Goal: Check status: Check status

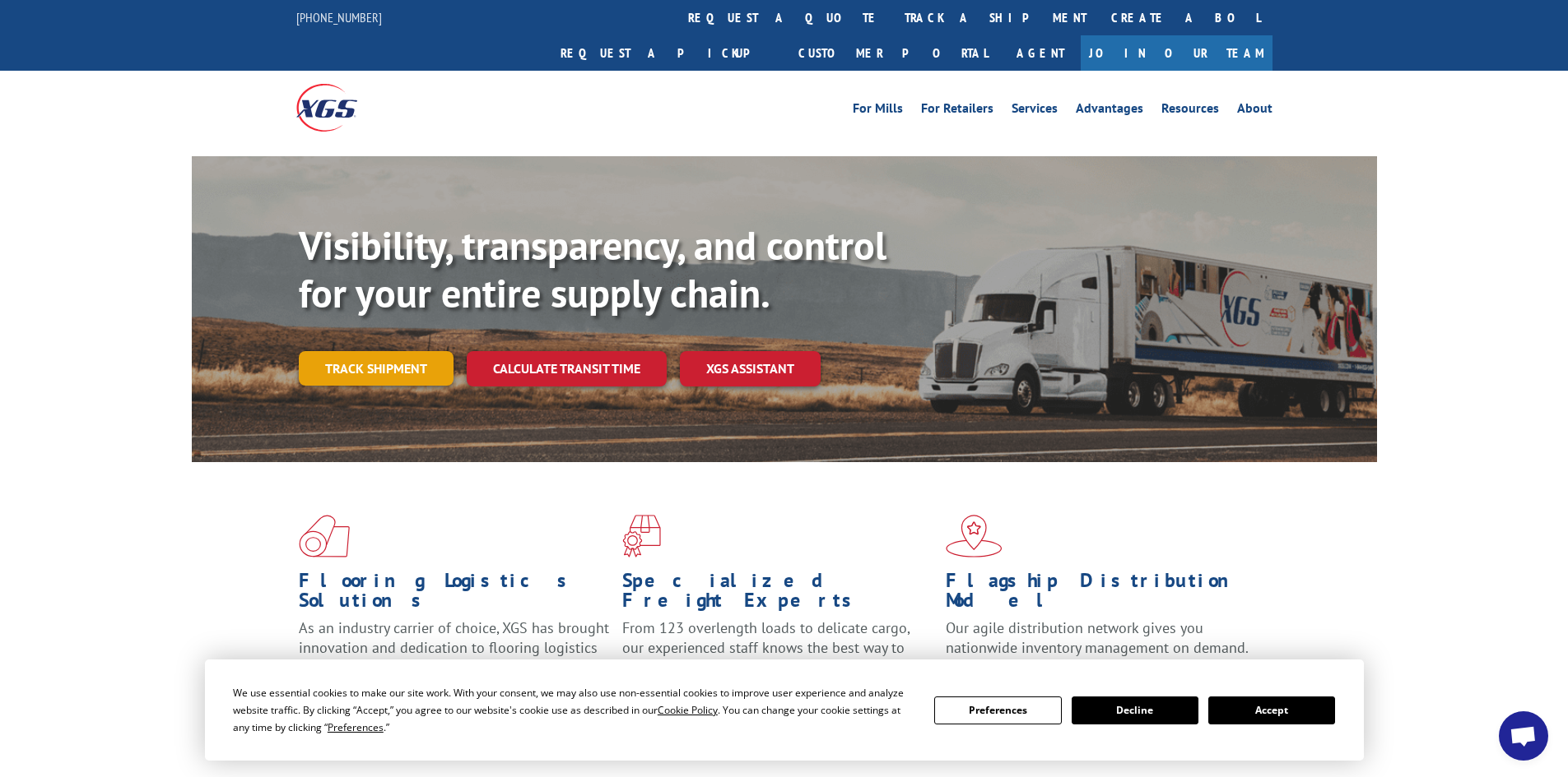
click at [376, 352] on link "Track shipment" at bounding box center [376, 369] width 155 height 35
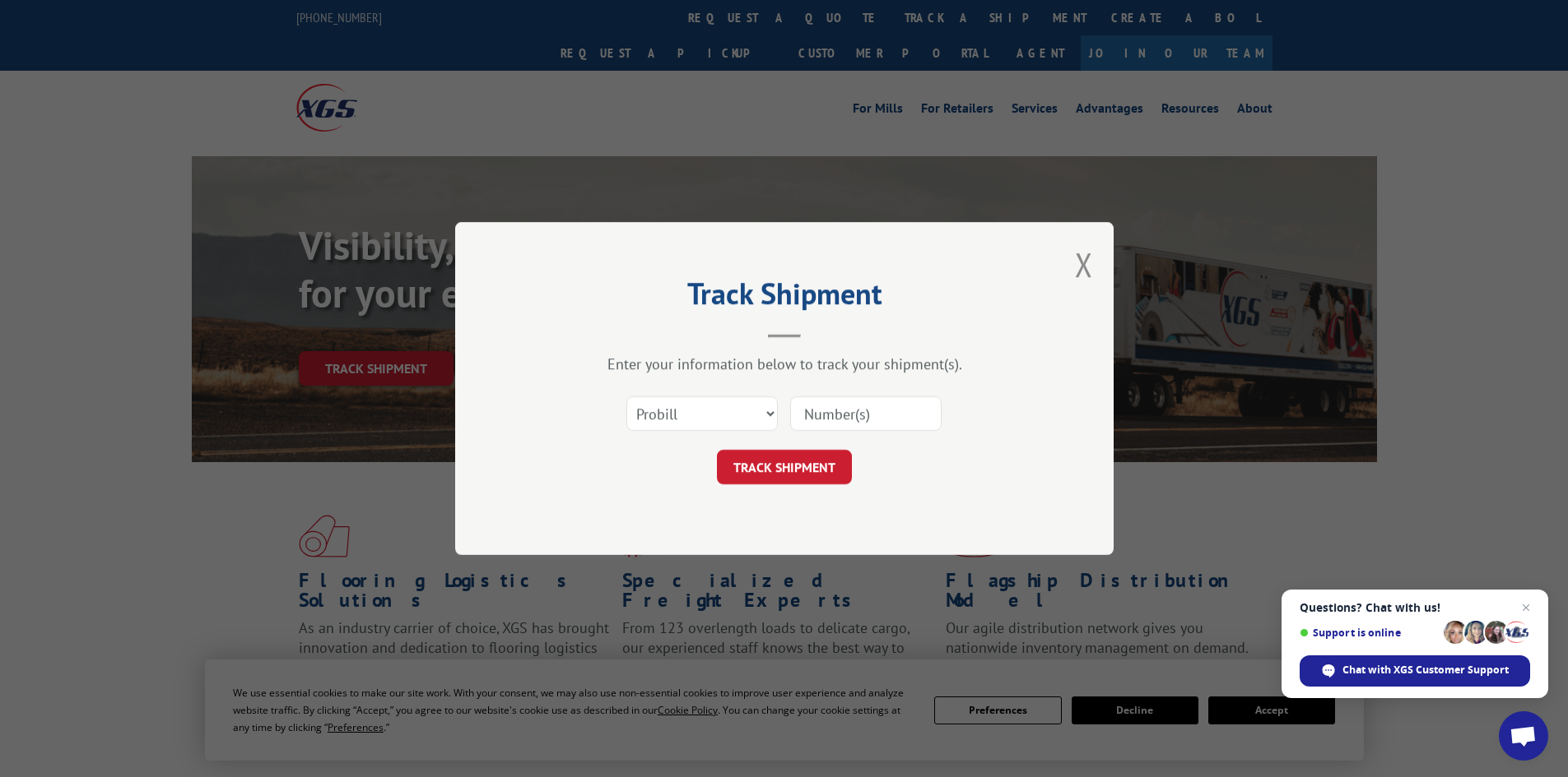
click at [807, 412] on input at bounding box center [866, 414] width 152 height 35
type input "17002031"
click at [801, 473] on button "TRACK SHIPMENT" at bounding box center [784, 468] width 135 height 35
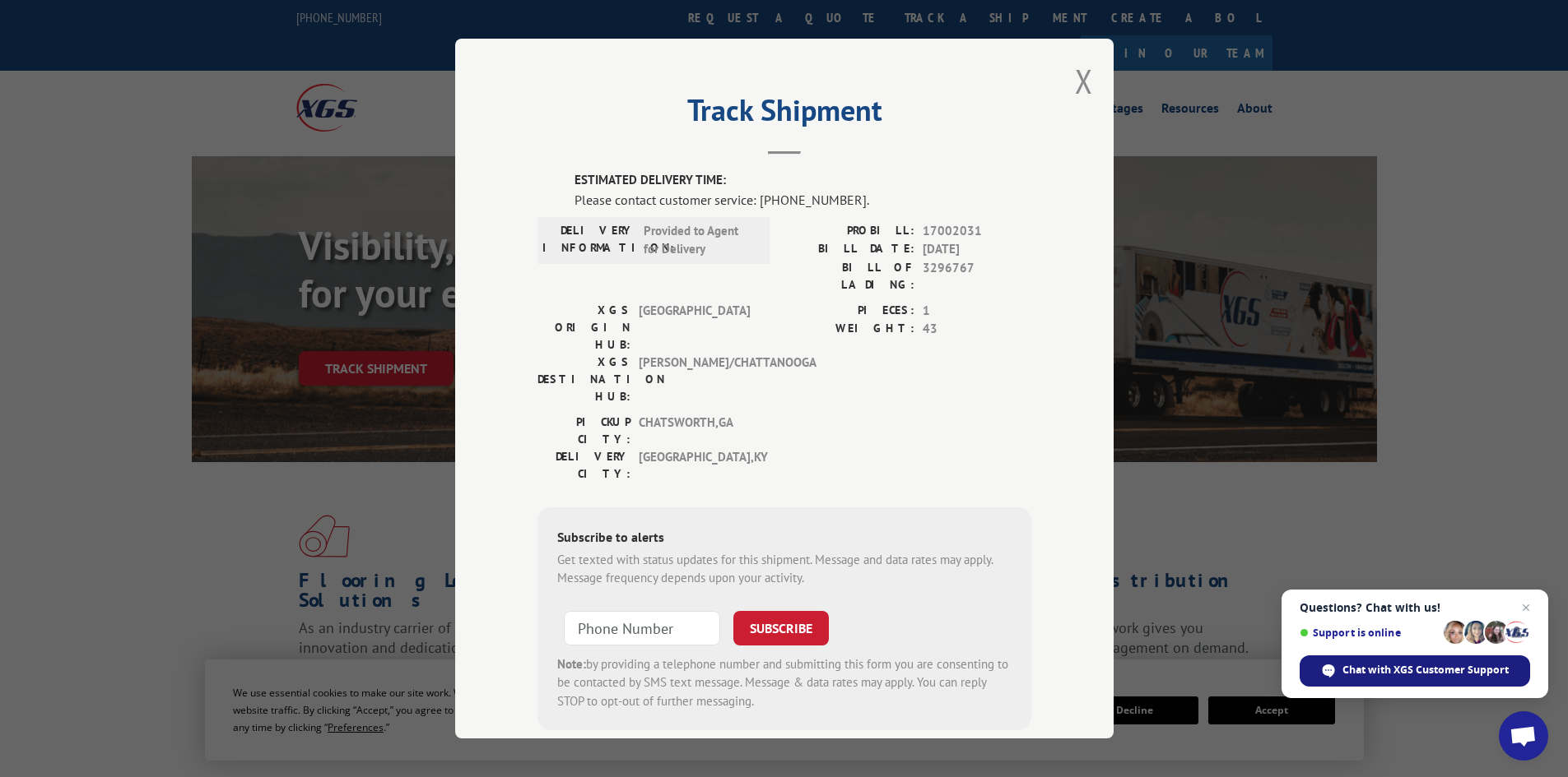
click at [1430, 675] on span "Chat with XGS Customer Support" at bounding box center [1425, 669] width 166 height 14
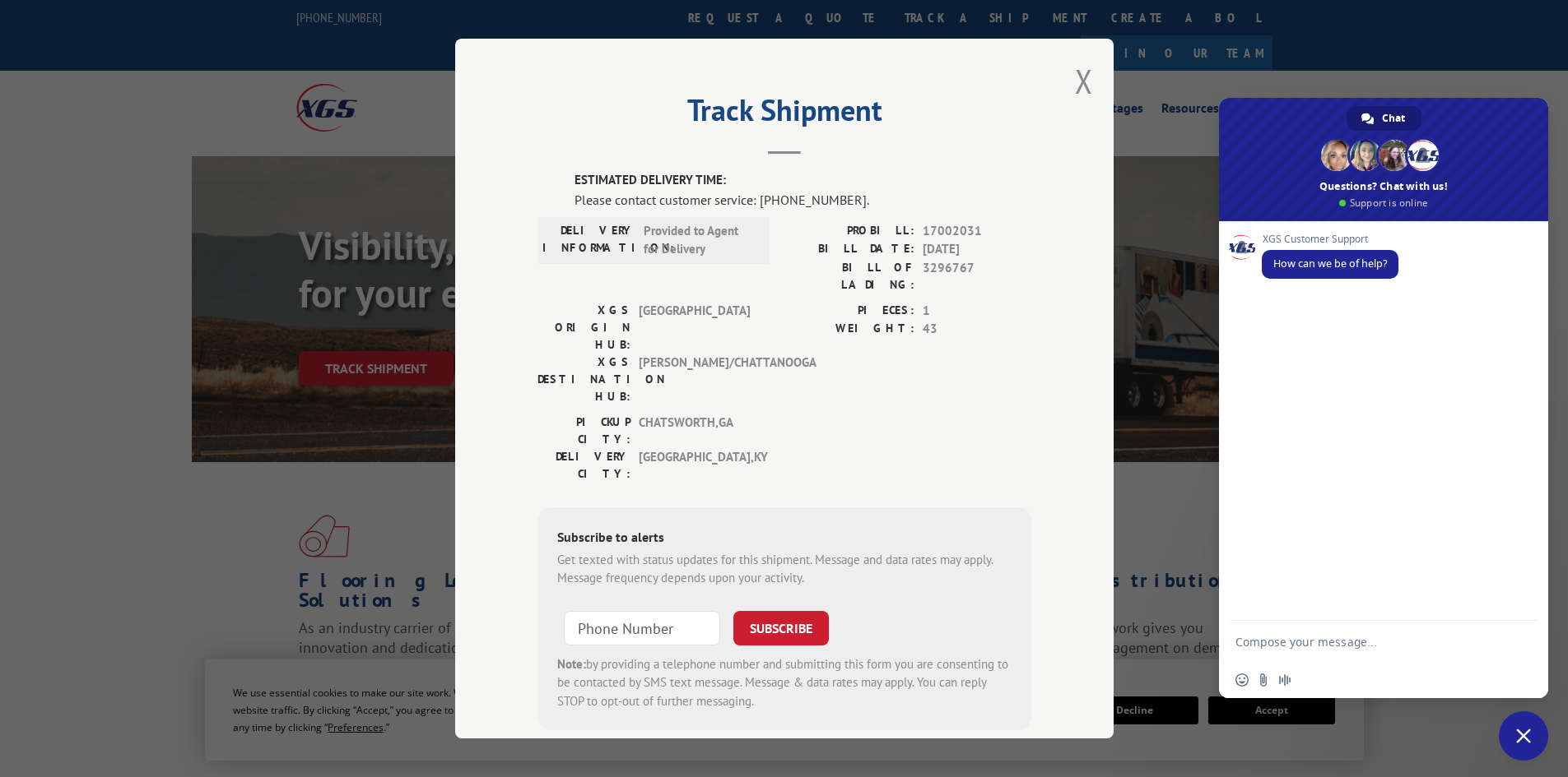
click at [1281, 642] on textarea "Compose your message..." at bounding box center [1367, 642] width 263 height 41
type textarea "Any real time status of probill #17002031 please?"
click at [1521, 628] on span "Send" at bounding box center [1519, 627] width 12 height 12
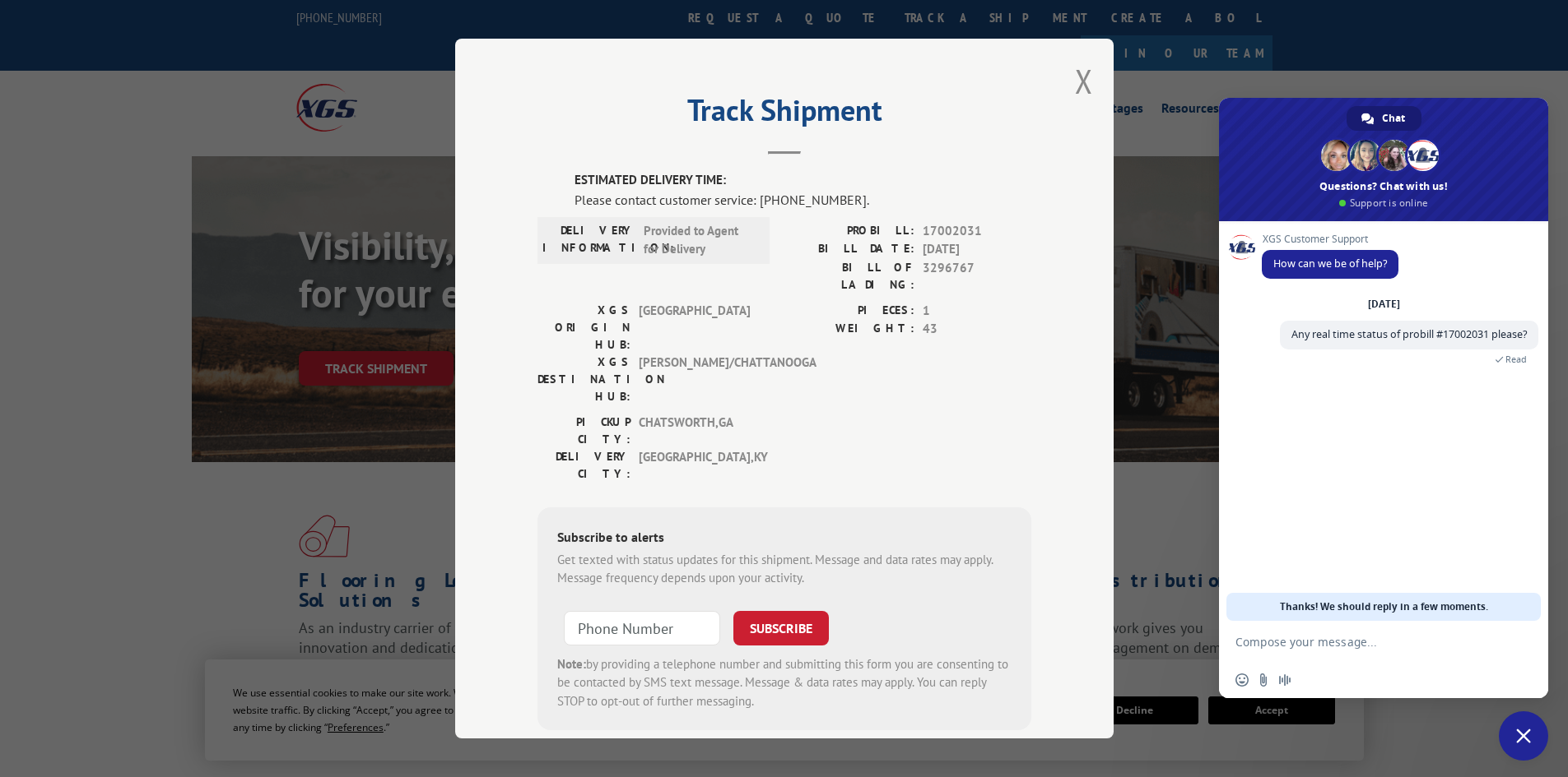
click at [1311, 641] on textarea "Compose your message..." at bounding box center [1367, 642] width 263 height 41
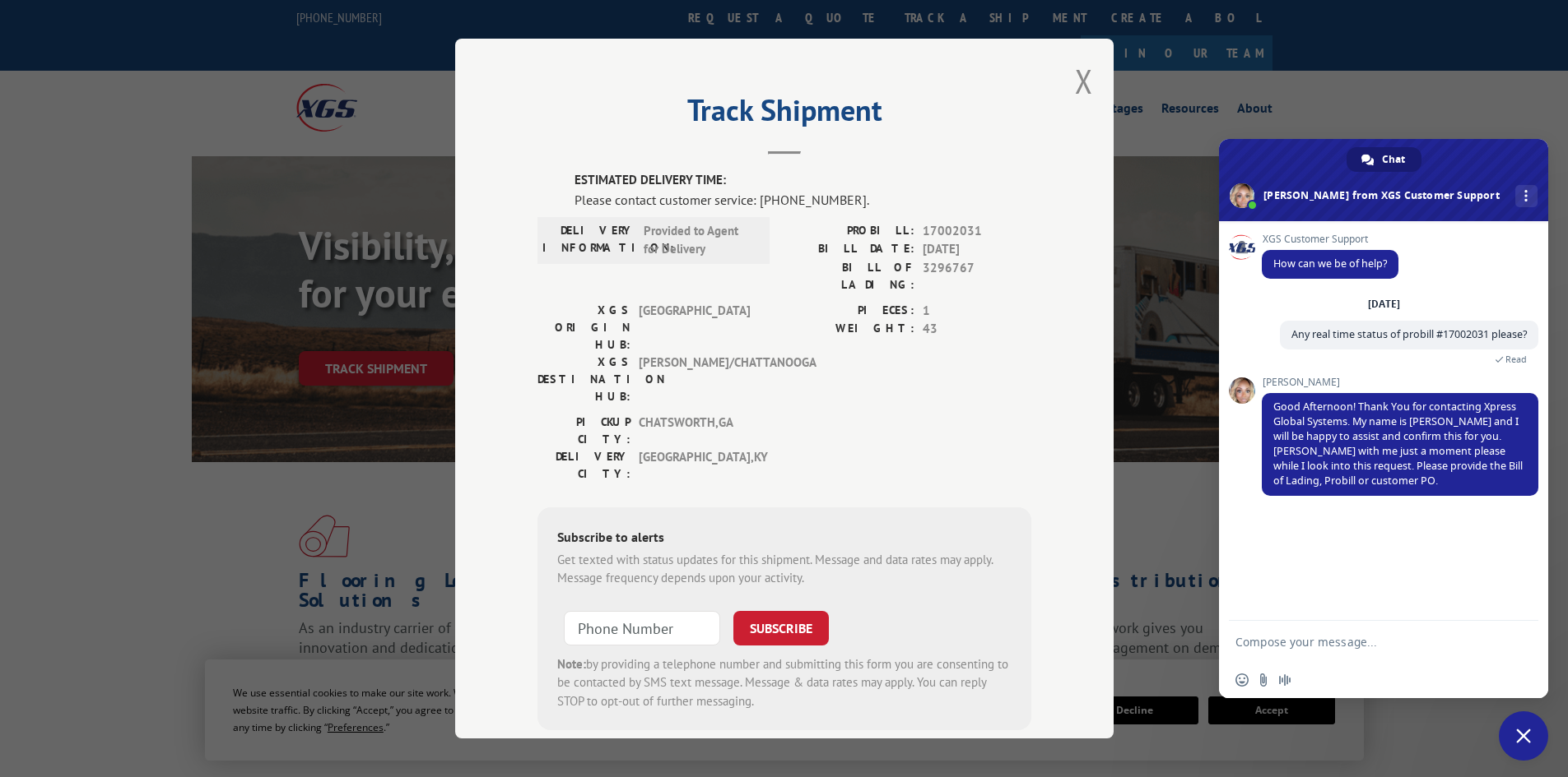
type textarea "i"
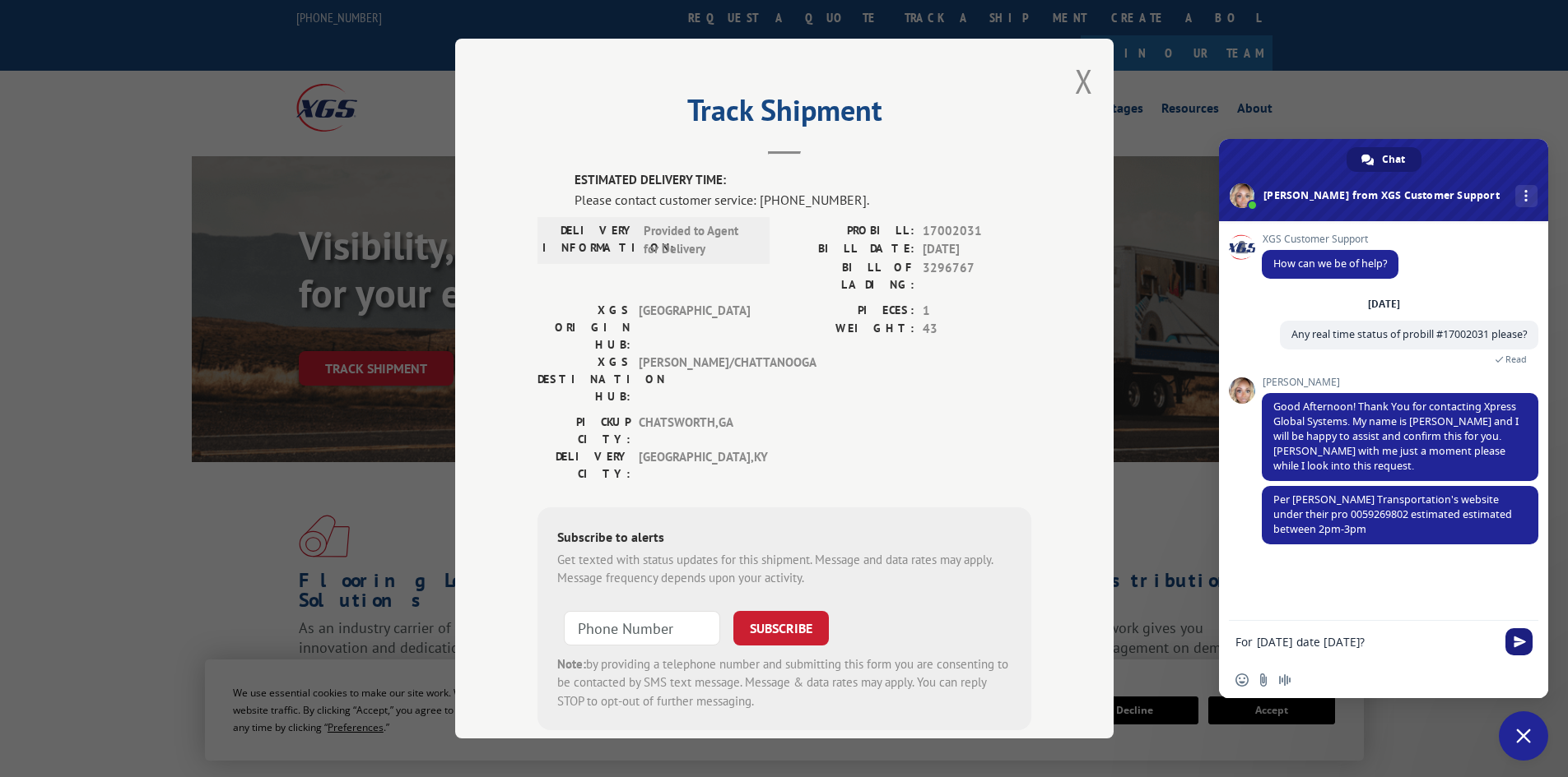
type textarea "For [DATE] date [DATE]?"
click at [1522, 639] on span "Send" at bounding box center [1519, 642] width 12 height 12
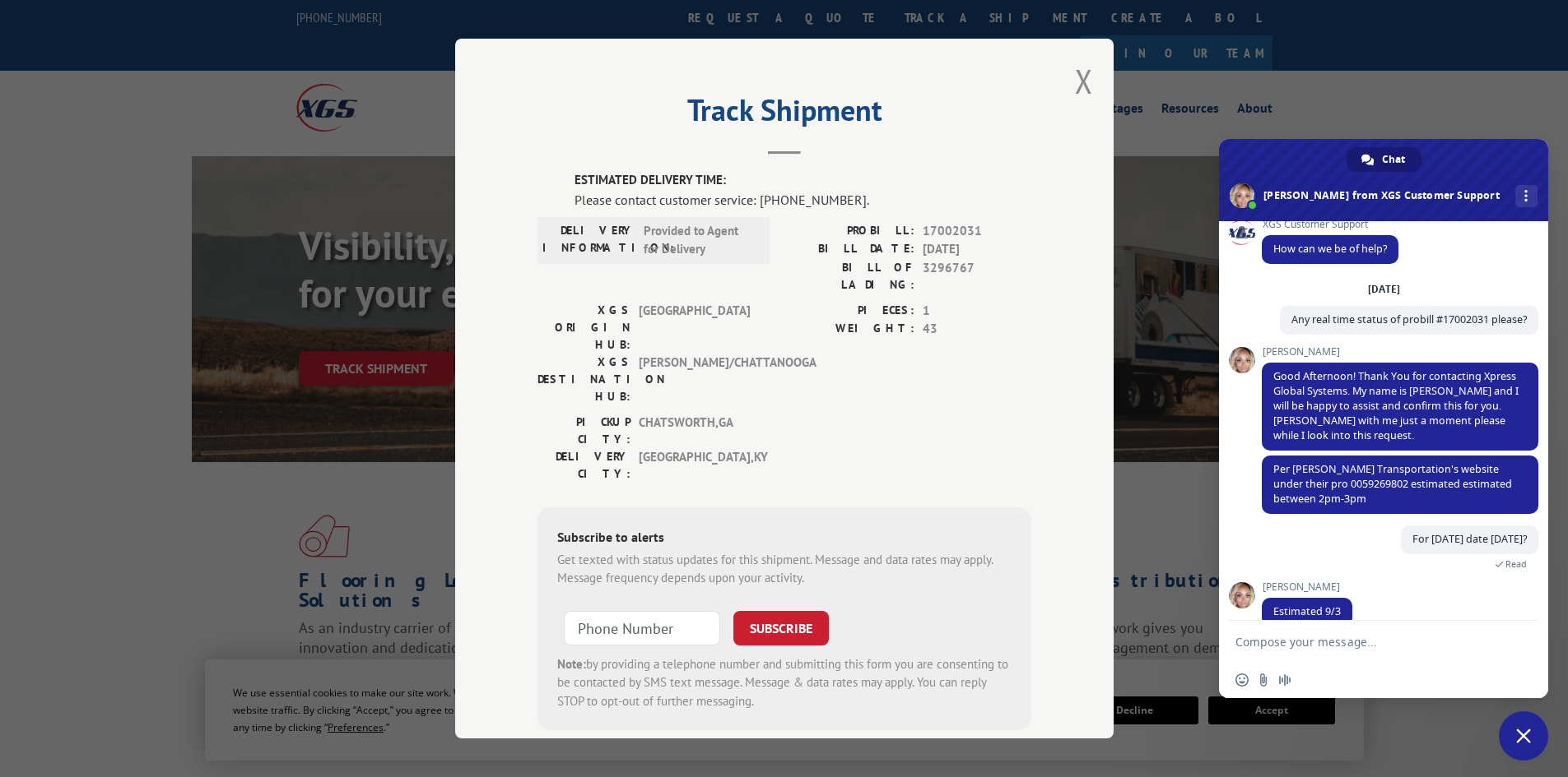
scroll to position [38, 0]
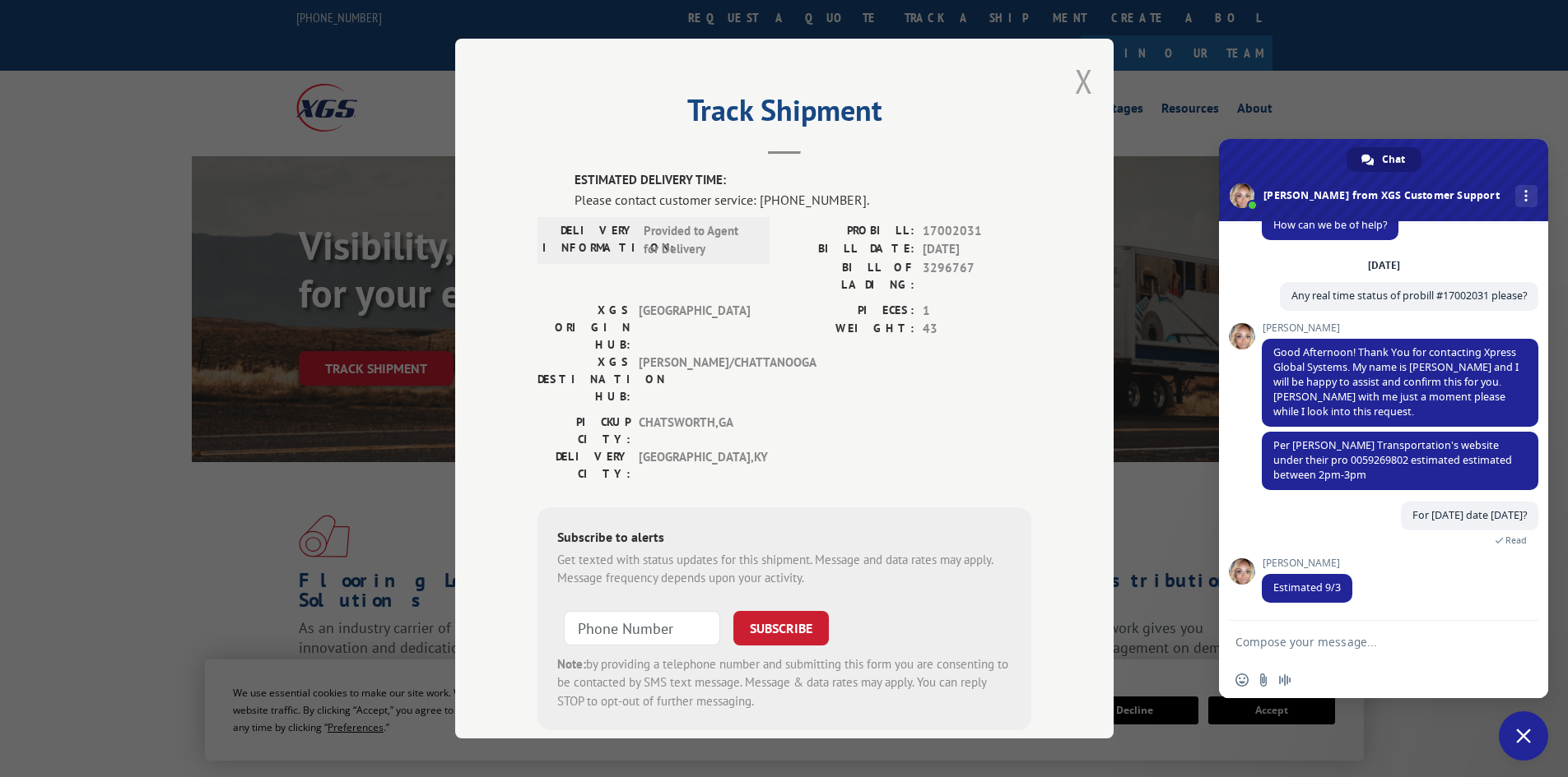
click at [1084, 85] on button "Close modal" at bounding box center [1084, 81] width 18 height 43
